Goal: Information Seeking & Learning: Learn about a topic

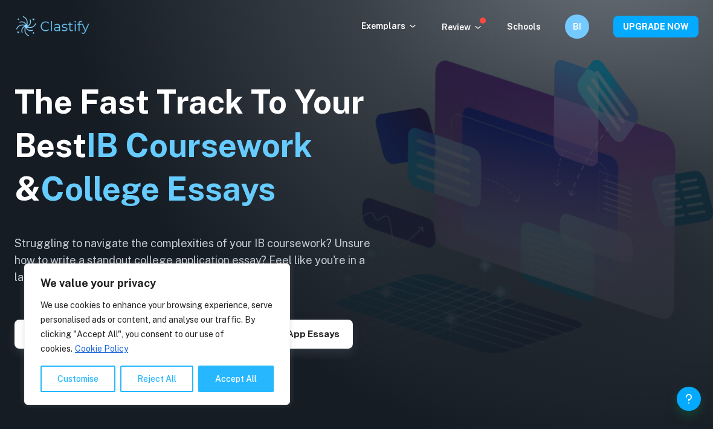
click at [229, 380] on button "Accept All" at bounding box center [235, 378] width 75 height 27
checkbox input "true"
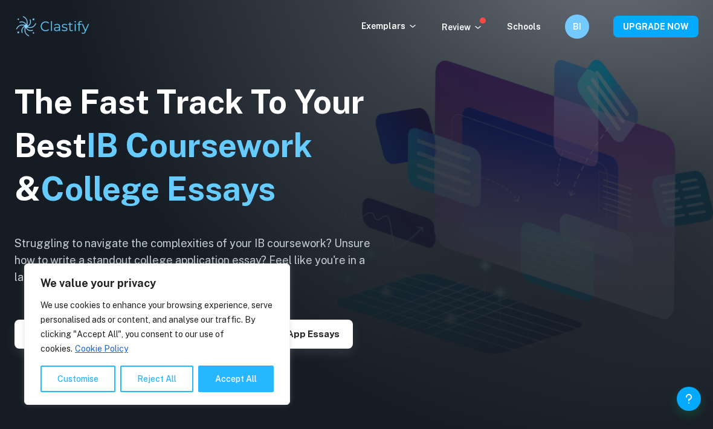
checkbox input "true"
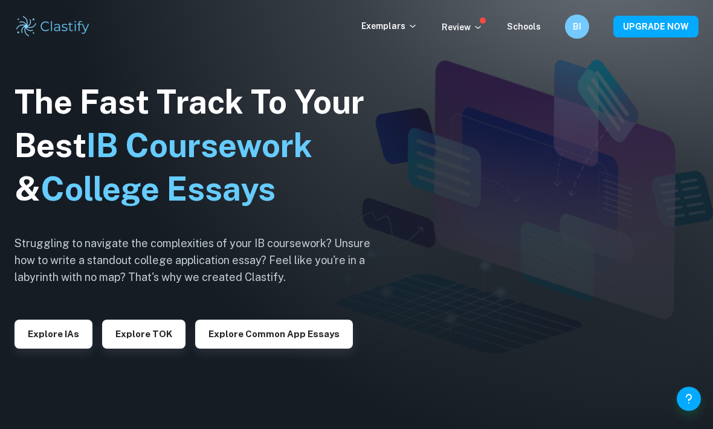
click at [42, 348] on button "Explore IAs" at bounding box center [53, 333] width 78 height 29
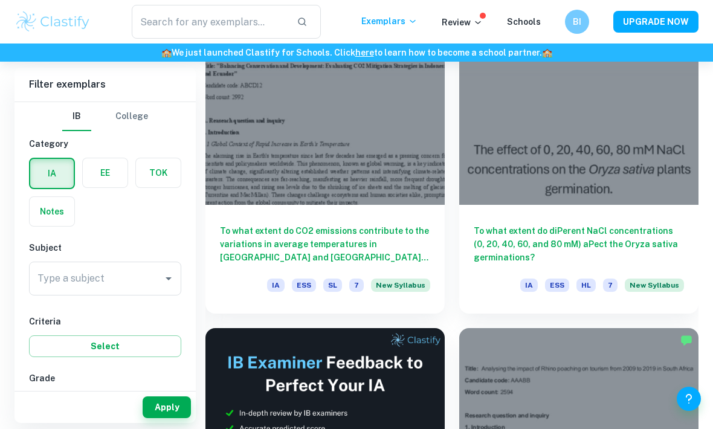
scroll to position [381, 0]
click at [138, 280] on input "Type a subject" at bounding box center [95, 278] width 123 height 23
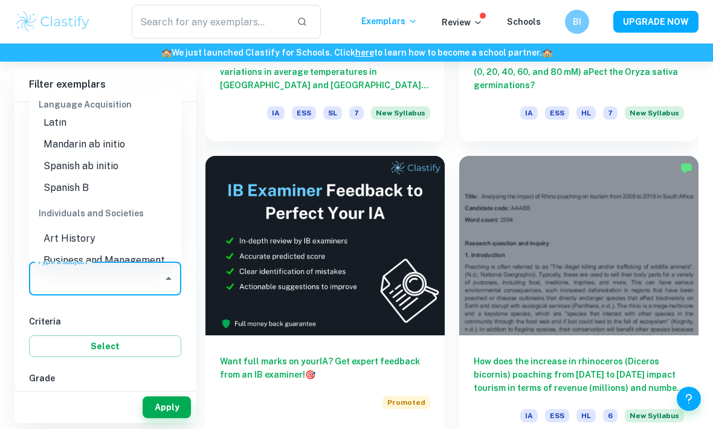
scroll to position [1125, 0]
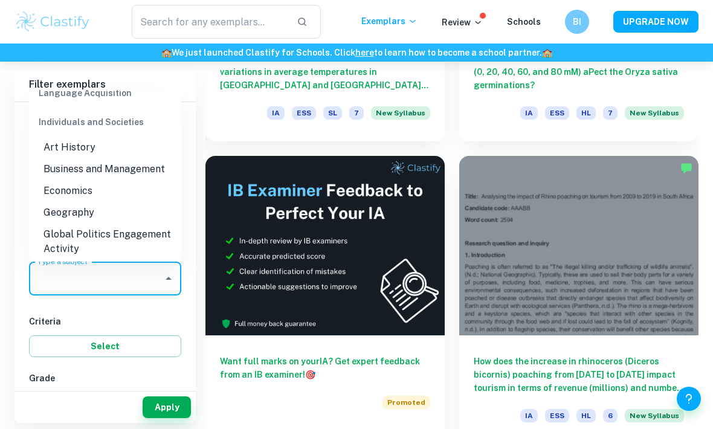
click at [77, 158] on li "Business and Management" at bounding box center [105, 169] width 152 height 22
type input "Business and Management"
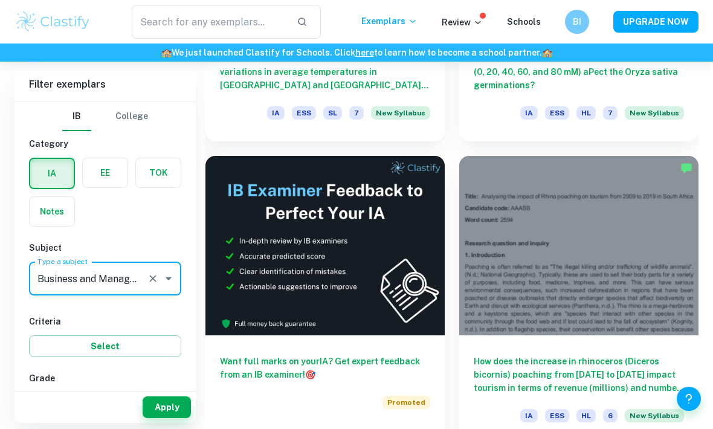
click at [167, 418] on button "Apply" at bounding box center [167, 407] width 48 height 22
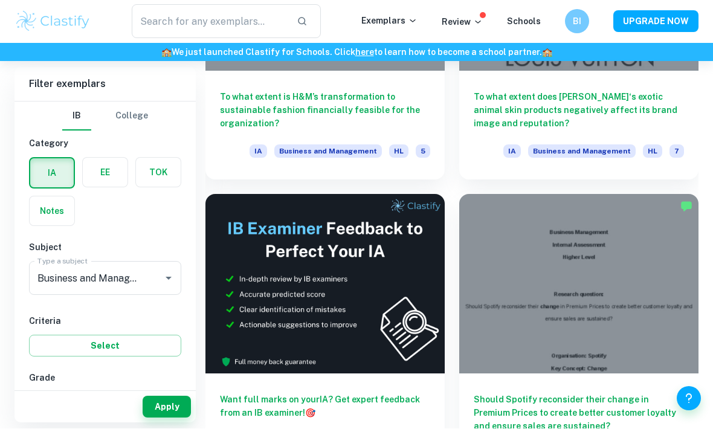
scroll to position [2936, 0]
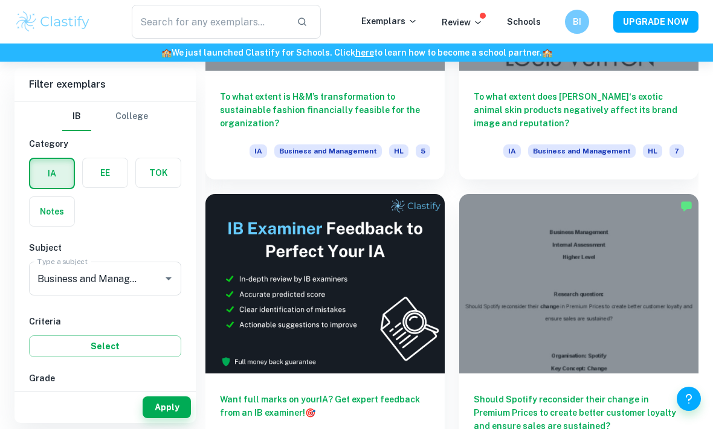
click at [646, 272] on div at bounding box center [578, 283] width 239 height 179
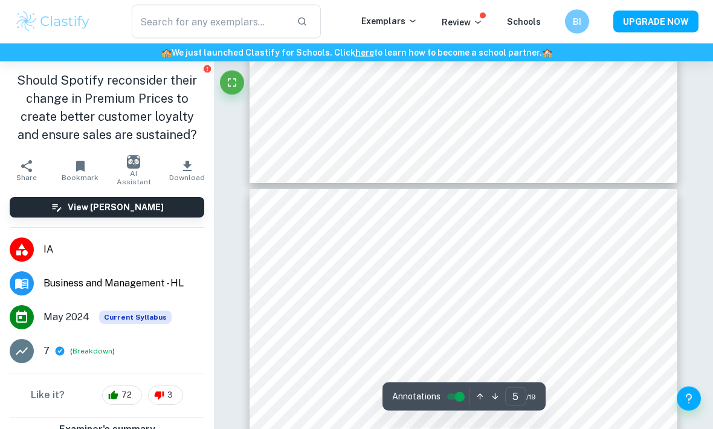
scroll to position [2276, 0]
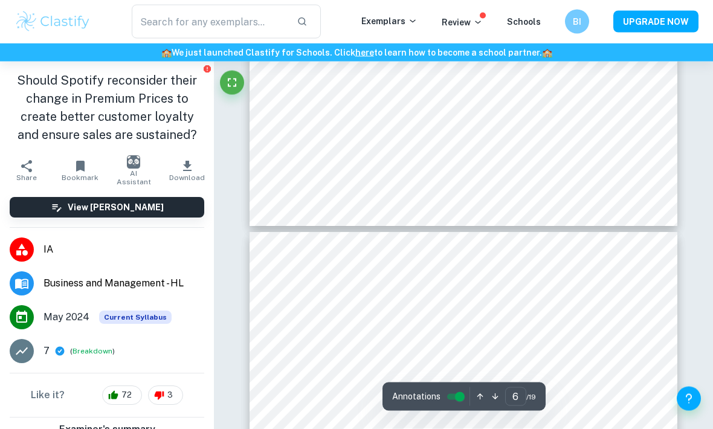
type input "7"
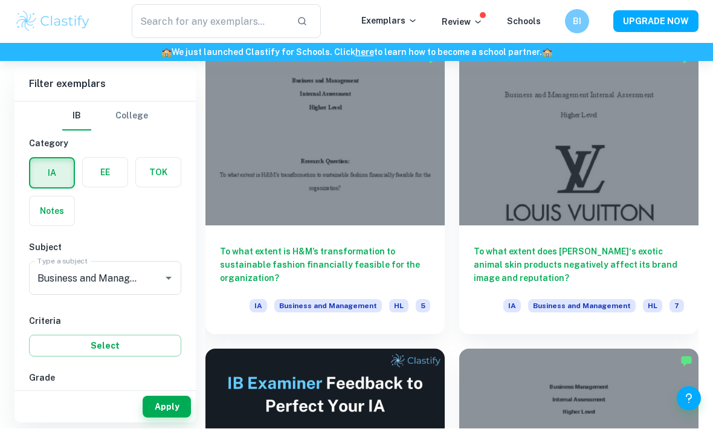
scroll to position [2781, 0]
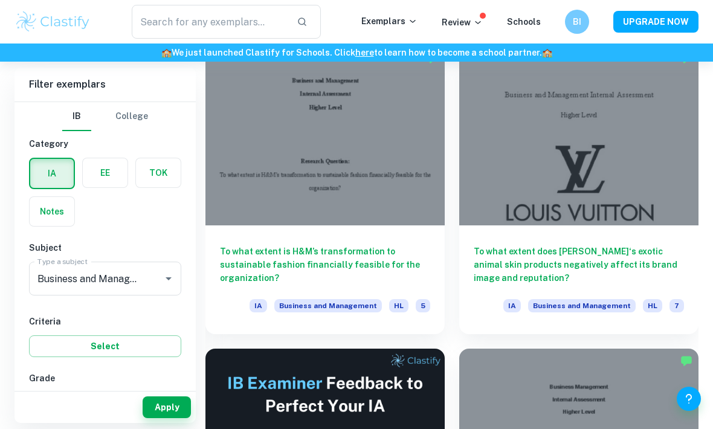
click at [640, 185] on div at bounding box center [578, 135] width 239 height 179
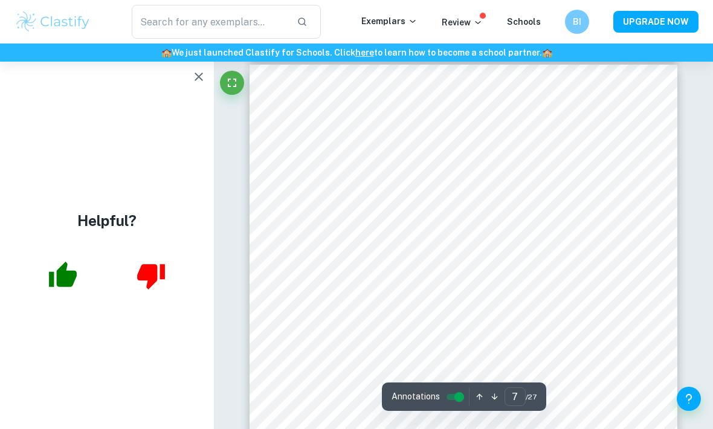
scroll to position [3570, 0]
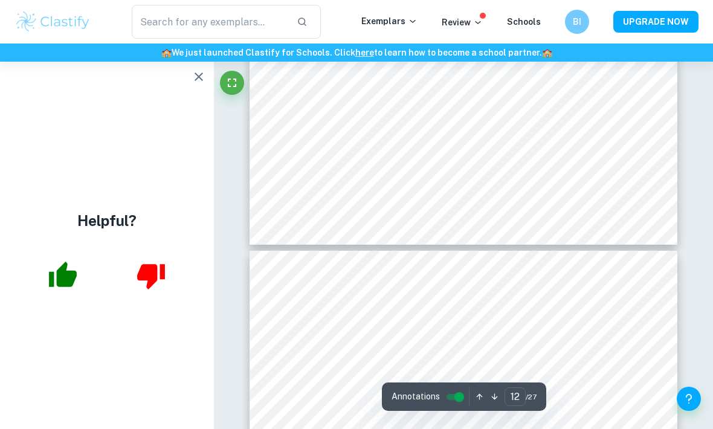
type input "11"
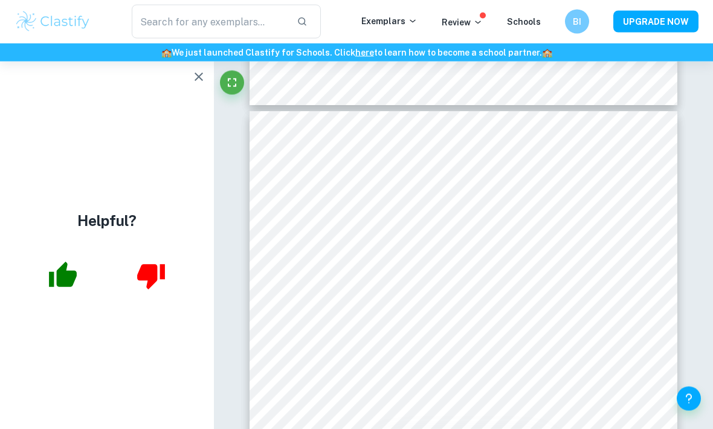
scroll to position [5765, 0]
